Goal: Complete application form

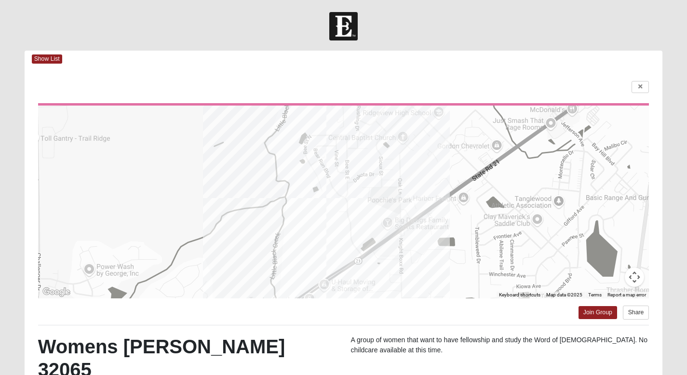
scroll to position [146, 0]
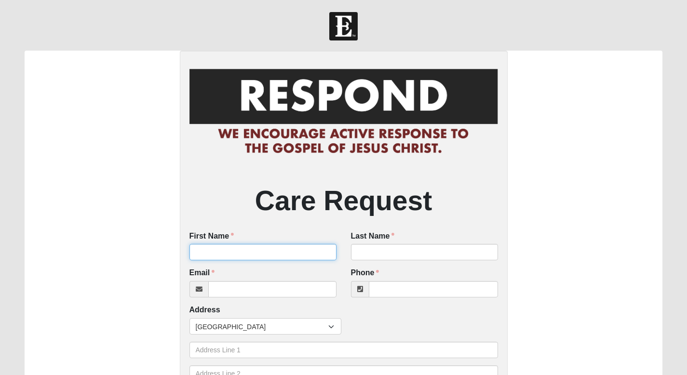
click at [213, 248] on input "First Name" at bounding box center [263, 252] width 147 height 16
type input "Daphnee"
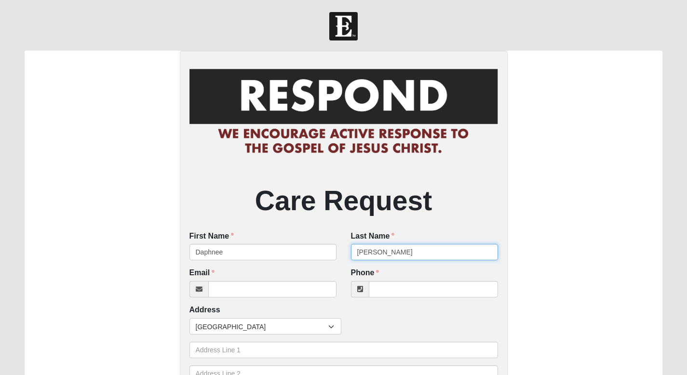
type input "[PERSON_NAME]"
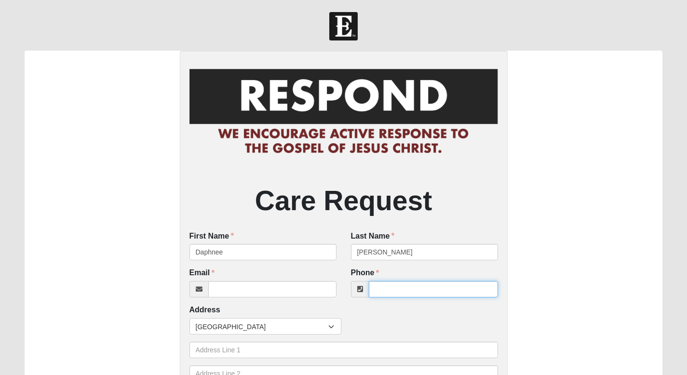
click at [395, 288] on input "Phone" at bounding box center [433, 289] width 129 height 16
type input "[PHONE_NUMBER]"
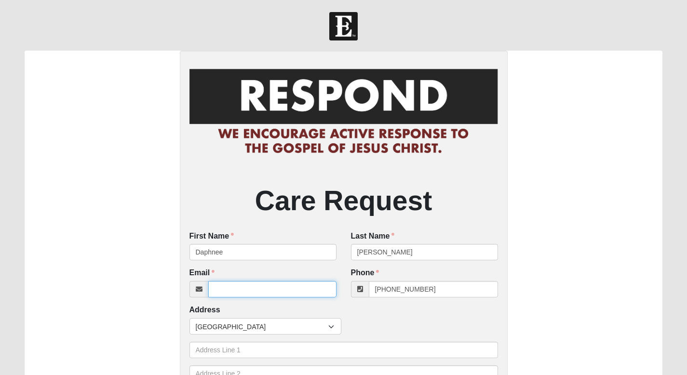
click at [226, 297] on input "Email" at bounding box center [272, 289] width 128 height 16
paste input "[EMAIL_ADDRESS][DOMAIN_NAME]"
type input "[EMAIL_ADDRESS][DOMAIN_NAME]"
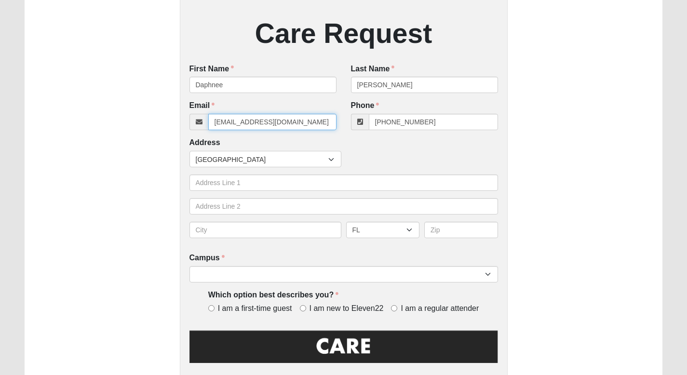
scroll to position [167, 0]
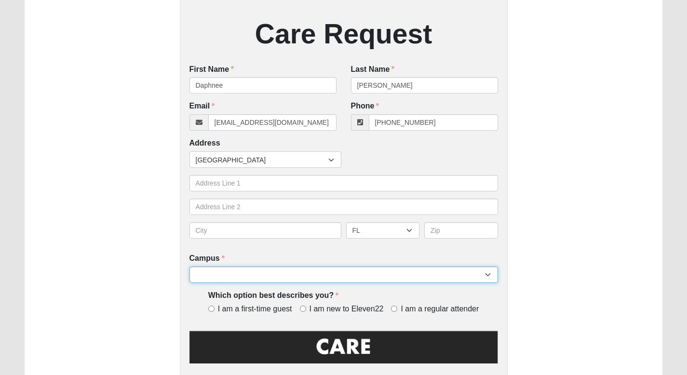
click at [303, 280] on select "Arlington Baymeadows Eleven22 Online [PERSON_NAME][GEOGRAPHIC_DATA] Jesup [GEOG…" at bounding box center [344, 275] width 309 height 16
select select "4"
click at [190, 267] on select "Arlington Baymeadows Eleven22 Online [PERSON_NAME][GEOGRAPHIC_DATA] Jesup [GEOG…" at bounding box center [344, 275] width 309 height 16
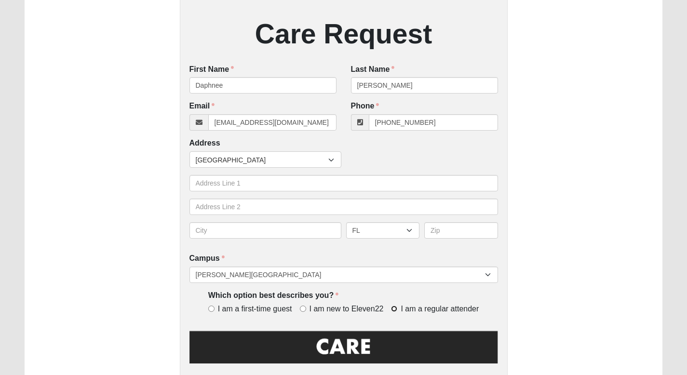
click at [397, 310] on input "I am a regular attender" at bounding box center [394, 309] width 6 height 6
radio input "true"
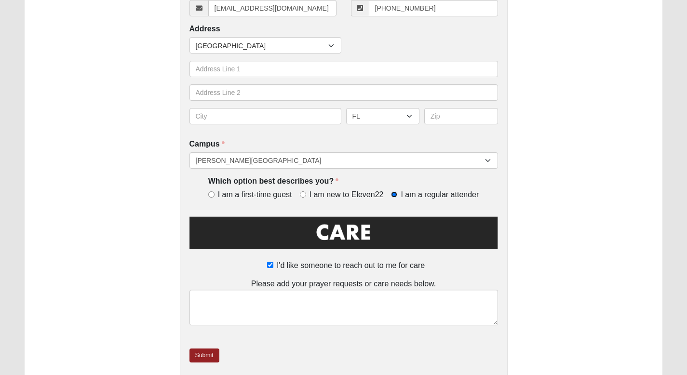
scroll to position [320, 0]
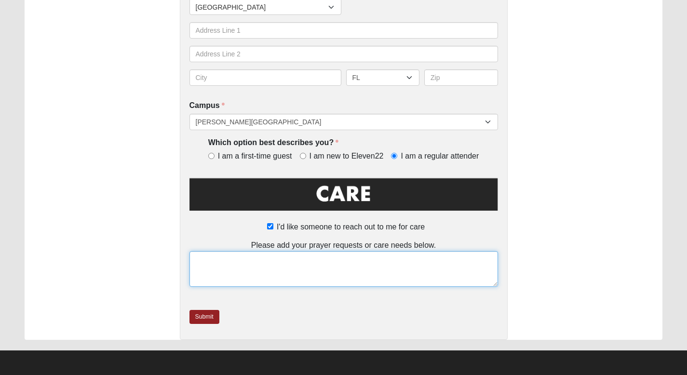
click at [366, 272] on textarea at bounding box center [344, 269] width 309 height 36
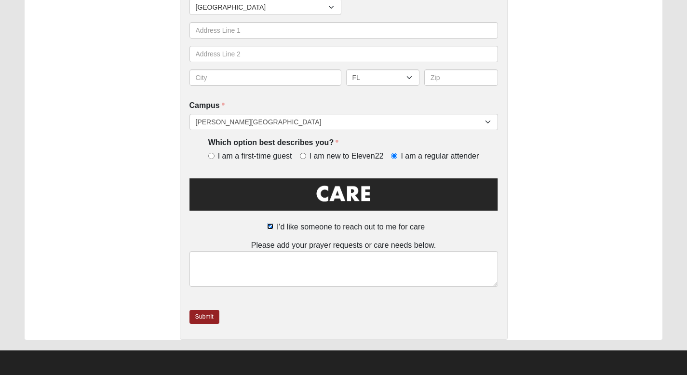
click at [270, 230] on input "I'd like someone to reach out to me for care" at bounding box center [270, 226] width 6 height 6
checkbox input "false"
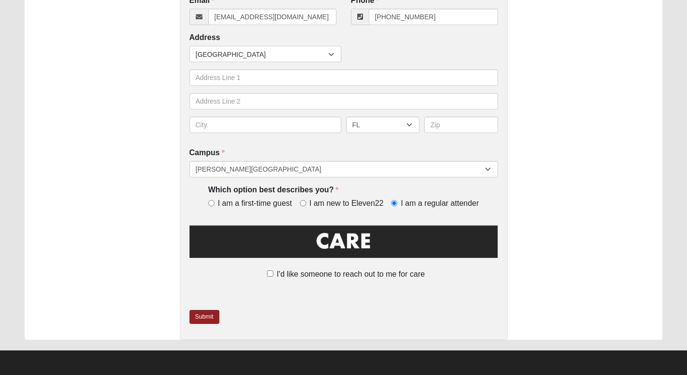
click at [270, 229] on img at bounding box center [344, 244] width 309 height 43
click at [272, 272] on input "I'd like someone to reach out to me for care" at bounding box center [270, 274] width 6 height 6
checkbox input "true"
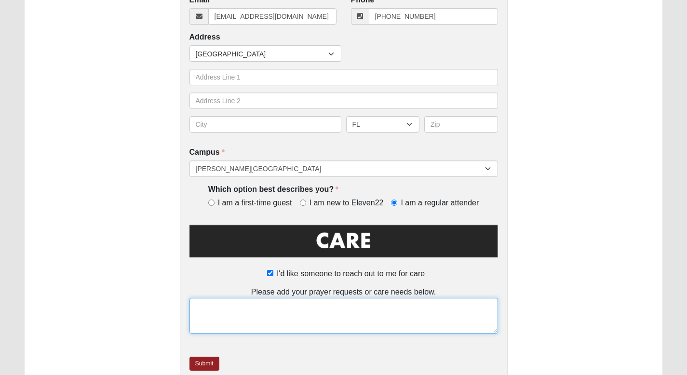
click at [286, 311] on textarea at bounding box center [344, 316] width 309 height 36
type textarea "Needs care."
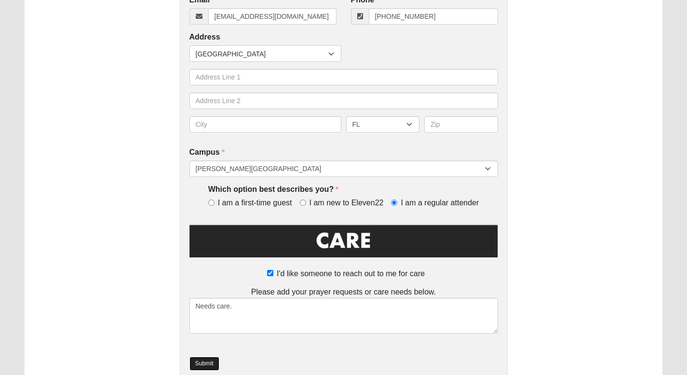
click at [191, 367] on link "Submit" at bounding box center [205, 364] width 30 height 14
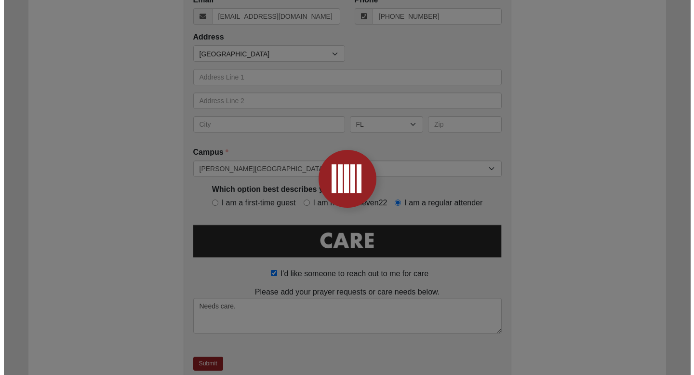
scroll to position [0, 0]
